Goal: Task Accomplishment & Management: Complete application form

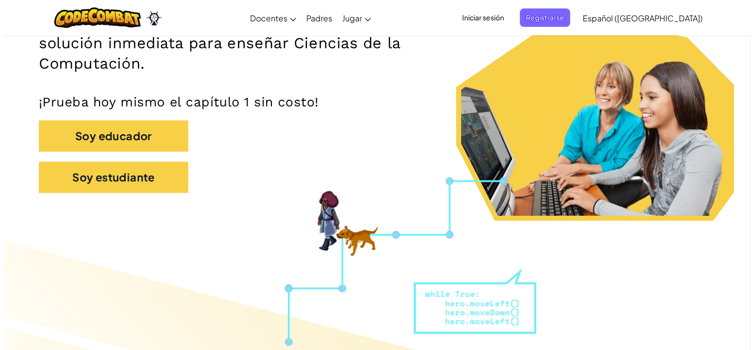
scroll to position [187, 0]
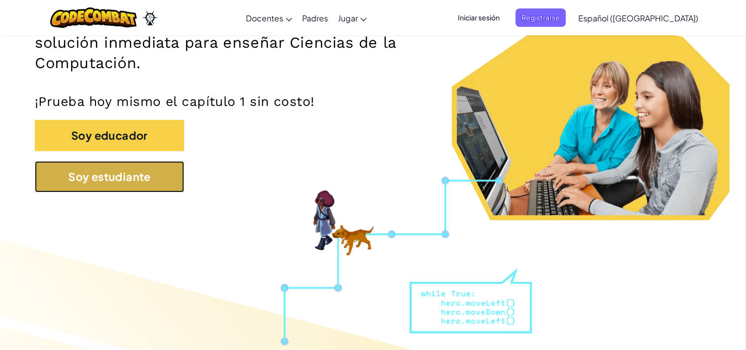
click at [153, 183] on button "Soy estudiante" at bounding box center [109, 176] width 149 height 31
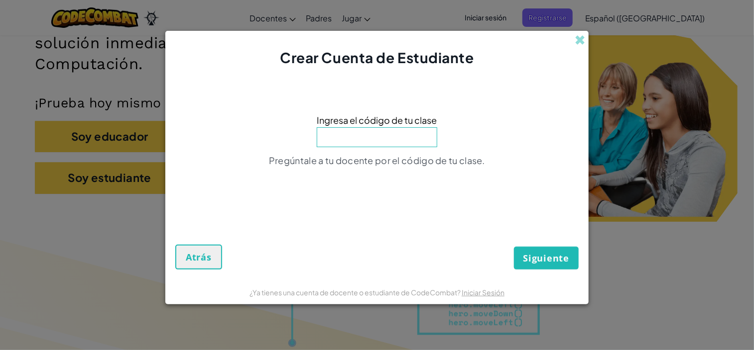
click at [384, 145] on input at bounding box center [377, 137] width 120 height 20
click at [381, 139] on input at bounding box center [377, 137] width 120 height 20
type input "PathBoatShape"
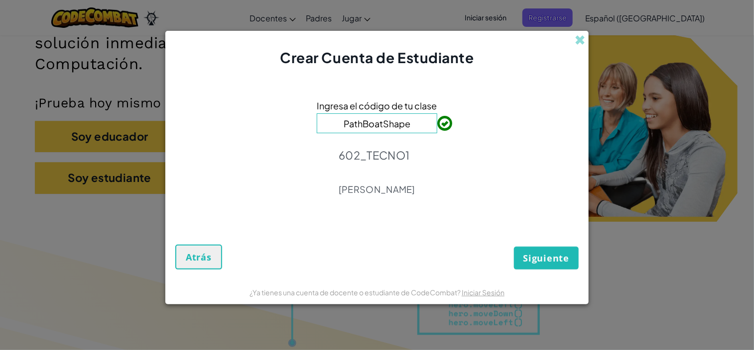
click at [535, 255] on span "Siguiente" at bounding box center [546, 258] width 46 height 12
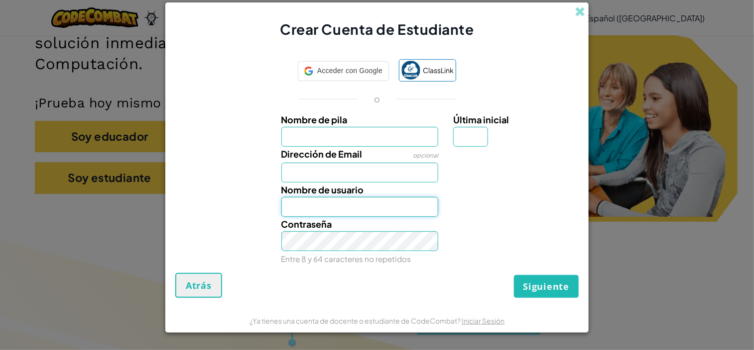
type input "[EMAIL_ADDRESS][DOMAIN_NAME]"
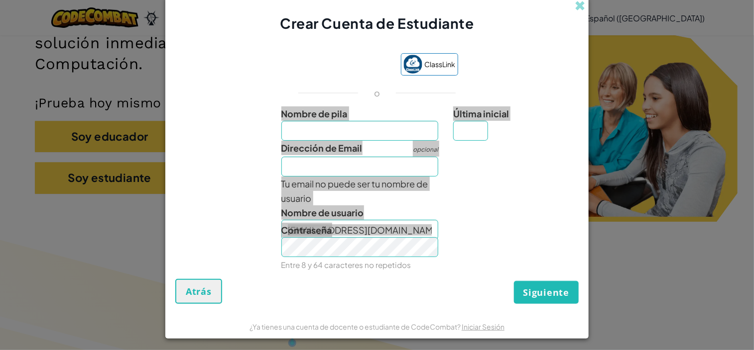
drag, startPoint x: 535, startPoint y: 255, endPoint x: 383, endPoint y: 127, distance: 198.5
click at [383, 127] on div "Nombre de pila Última inicial Dirección de Email opcional Tu email no puede ser…" at bounding box center [377, 188] width 398 height 163
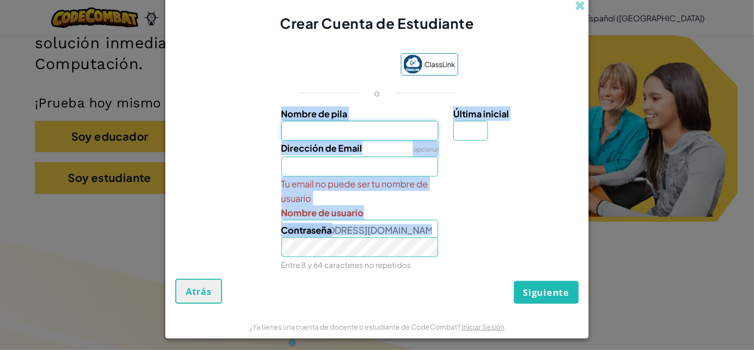
click at [383, 127] on input "Nombre de pila" at bounding box center [359, 131] width 157 height 20
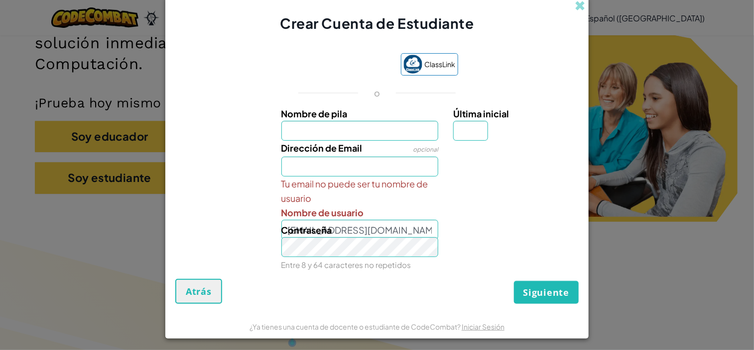
click at [427, 111] on label "Nombre de pila" at bounding box center [359, 114] width 157 height 14
click at [427, 121] on input "Nombre de pila" at bounding box center [359, 131] width 157 height 20
click at [421, 127] on input "Nombre de pila" at bounding box center [359, 131] width 157 height 20
type input "[PERSON_NAME]"
type input "h"
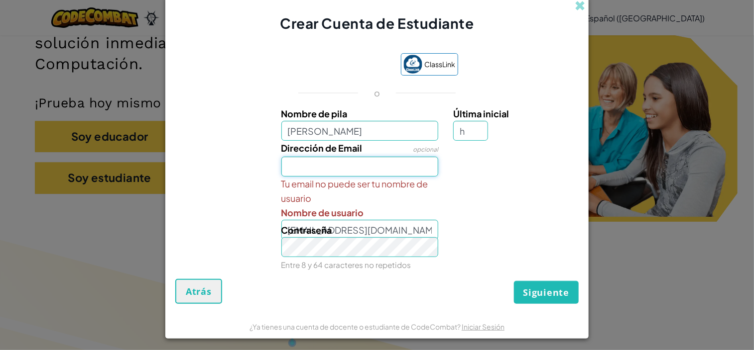
type input "[EMAIL_ADDRESS][DOMAIN_NAME]"
type input "[DEMOGRAPHIC_DATA][PERSON_NAME]"
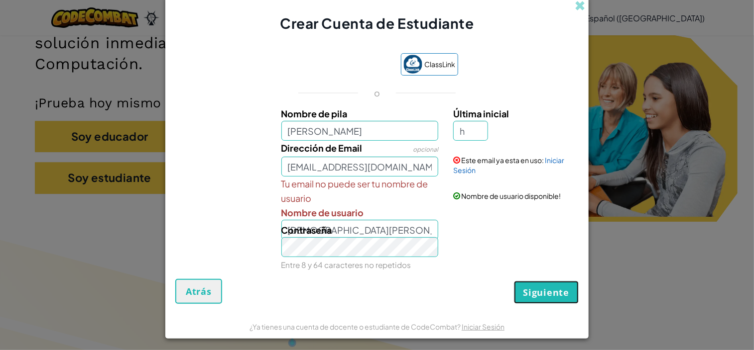
click at [537, 282] on button "Siguiente" at bounding box center [546, 292] width 65 height 23
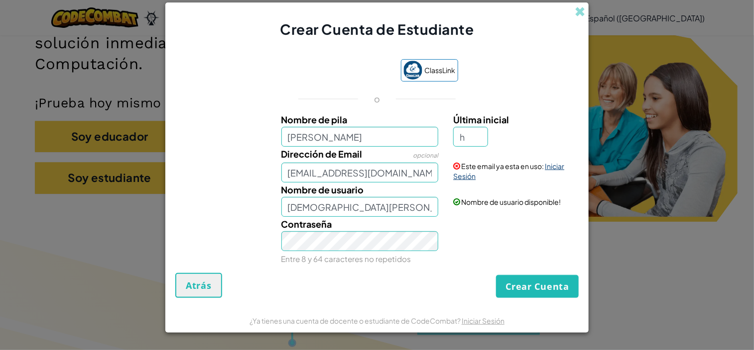
click at [555, 170] on link "Iniciar Sesión" at bounding box center [508, 171] width 111 height 19
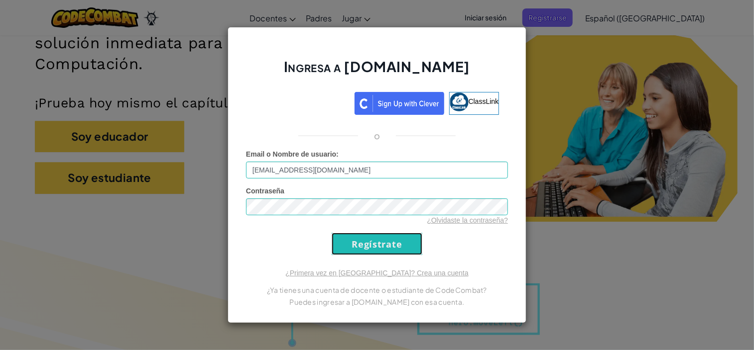
click at [408, 238] on input "Regístrate" at bounding box center [377, 244] width 91 height 22
